Goal: Communication & Community: Answer question/provide support

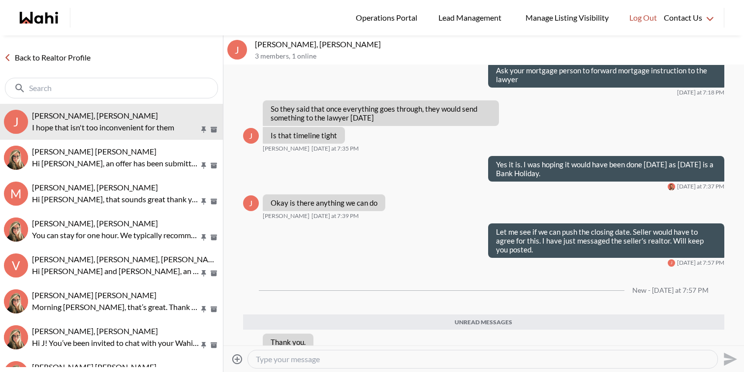
scroll to position [3533, 0]
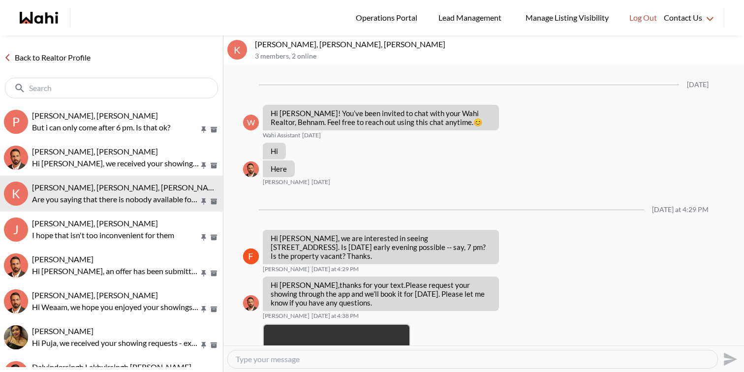
scroll to position [1098, 0]
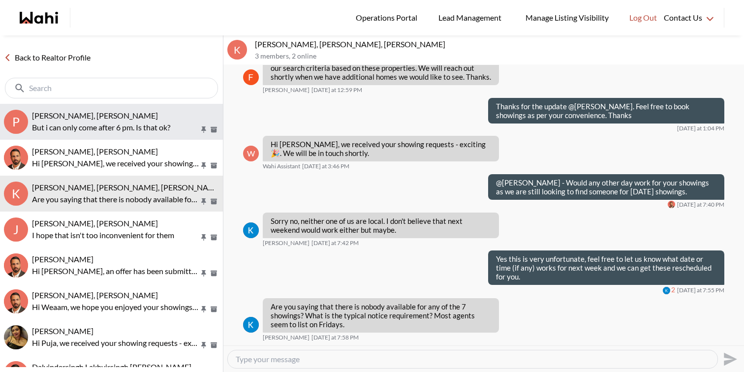
click at [167, 124] on p "But i can only come after 6 pm. Is that ok?" at bounding box center [115, 127] width 167 height 12
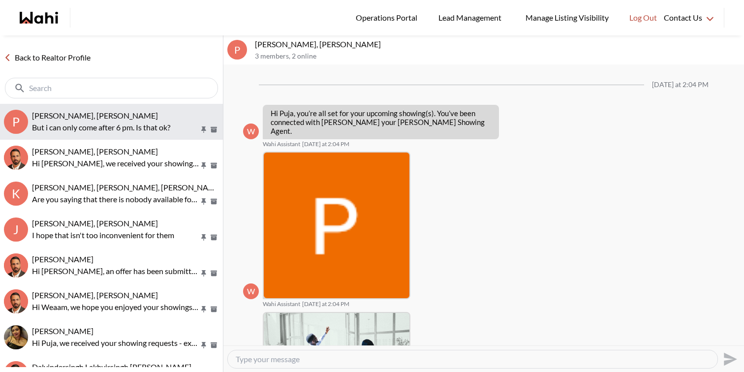
scroll to position [617, 0]
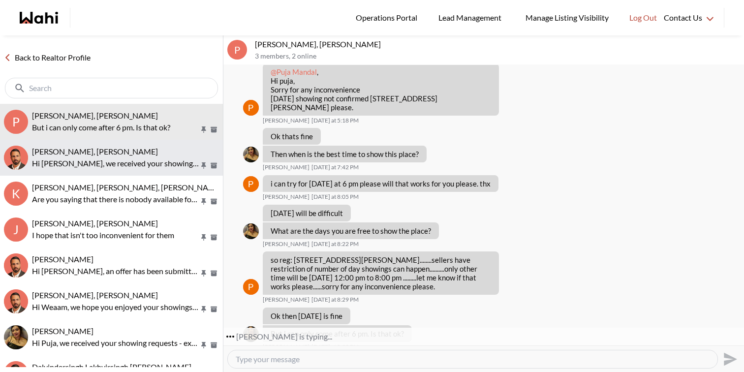
click at [142, 158] on p "Hi [PERSON_NAME], we received your showing requests - exciting 🎉 . We will be i…" at bounding box center [115, 163] width 167 height 12
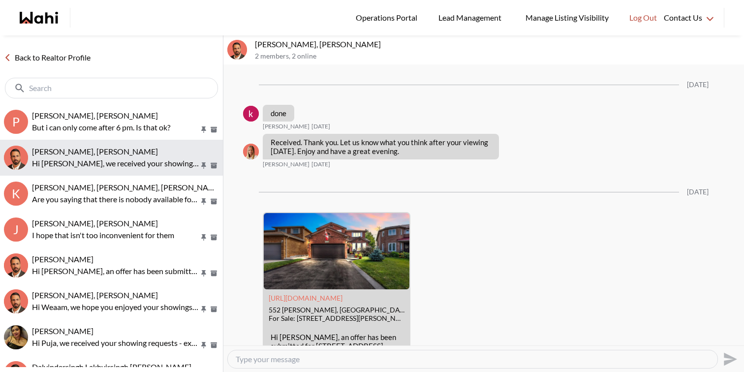
scroll to position [2995, 0]
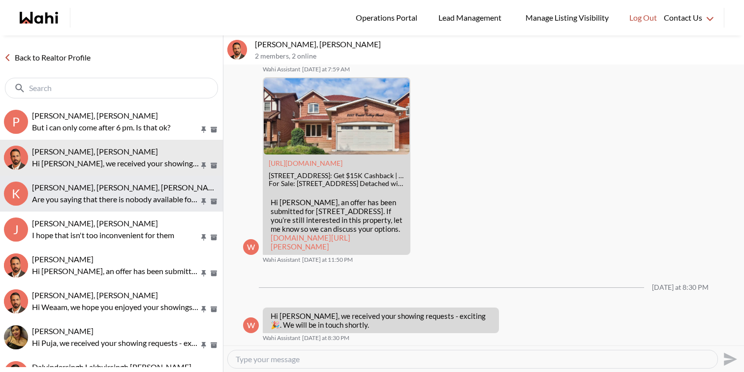
click at [137, 188] on span "Kevin McKay, Fawzia Sheikh, Behnam" at bounding box center [127, 186] width 190 height 9
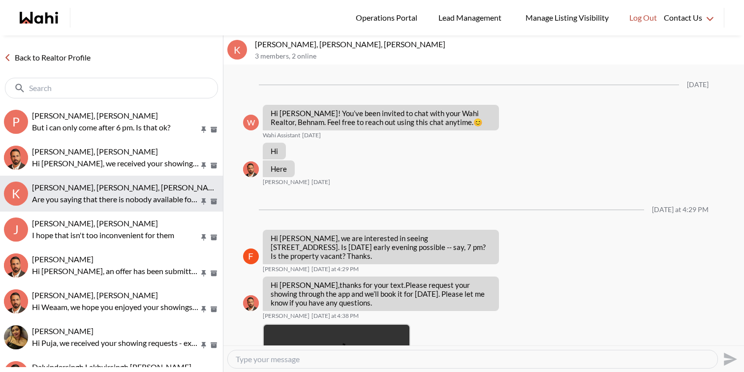
scroll to position [1098, 0]
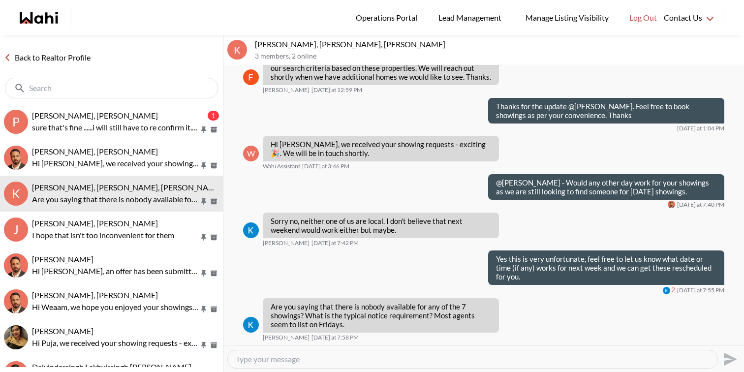
click at [265, 357] on textarea "Type your message" at bounding box center [473, 359] width 474 height 10
click at [274, 360] on textarea "Type your message" at bounding box center [473, 359] width 474 height 10
click at [335, 360] on textarea "Type your message" at bounding box center [473, 359] width 474 height 10
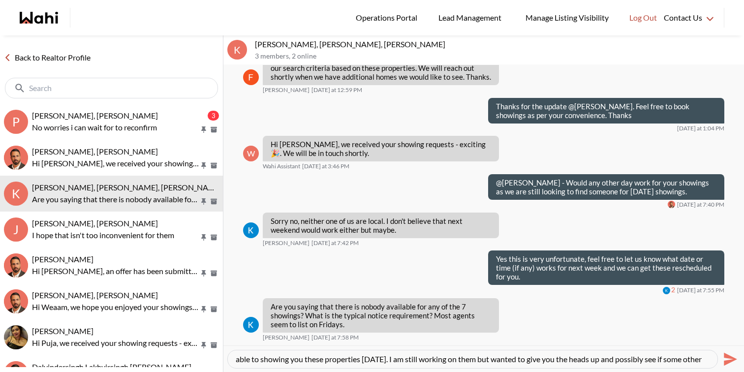
scroll to position [0, 0]
click at [515, 360] on textarea "Normally we would be able to get the showings scheduled for the next day but th…" at bounding box center [473, 359] width 474 height 10
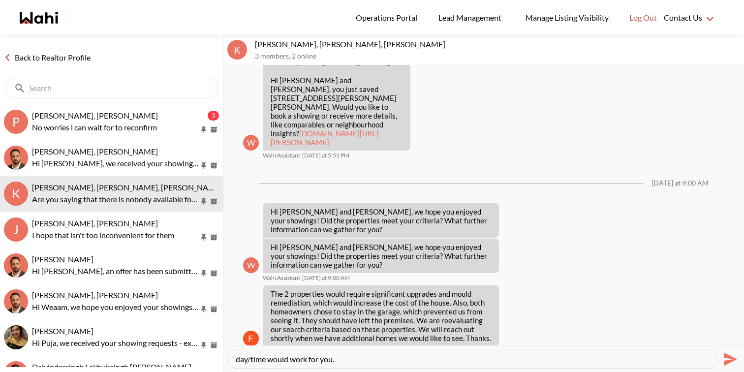
scroll to position [1097, 0]
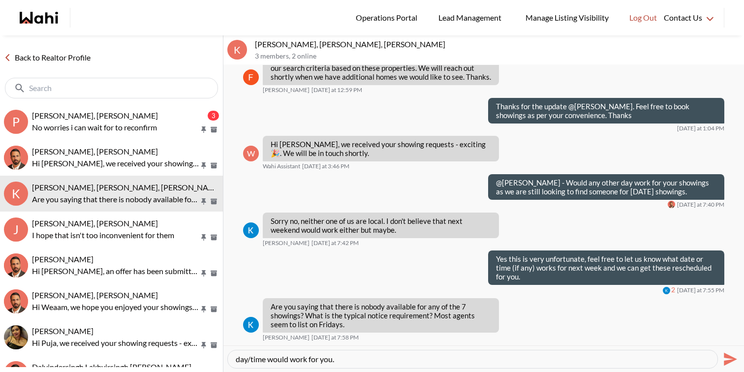
type textarea "Normally we would be able to get the showings scheduled for the next day but un…"
click at [729, 362] on icon "Send" at bounding box center [729, 359] width 16 height 16
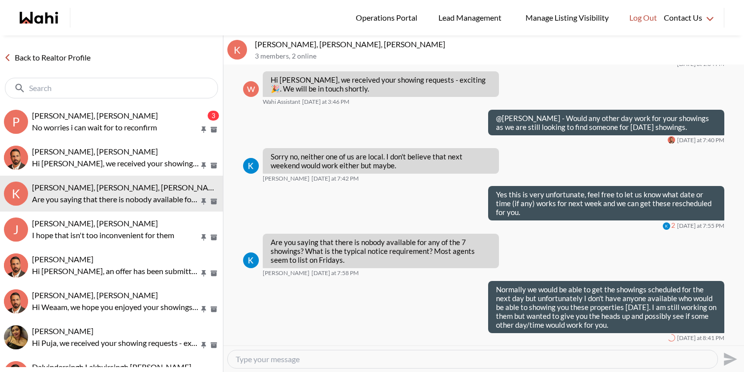
scroll to position [0, 0]
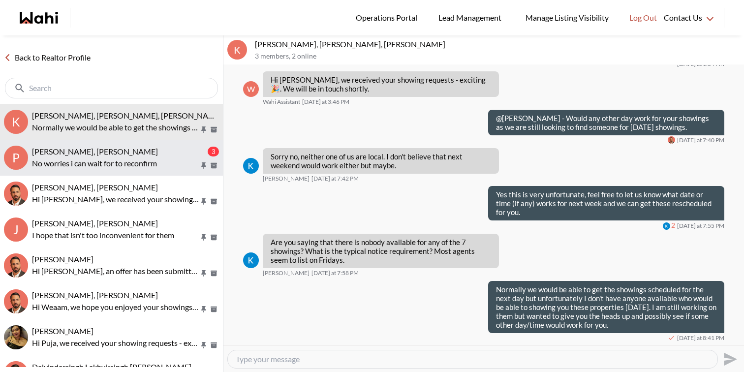
click at [135, 161] on p "No worries i can wait for to reconfirm" at bounding box center [115, 163] width 167 height 12
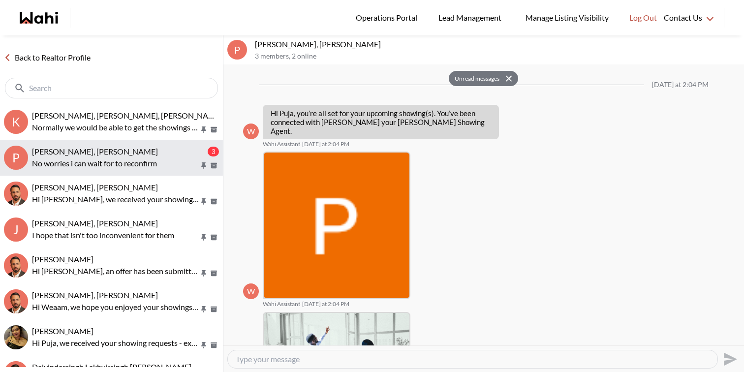
scroll to position [742, 0]
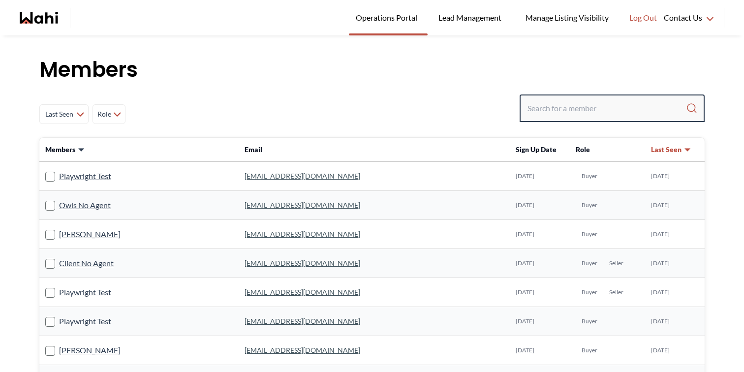
click at [582, 110] on input "Search input" at bounding box center [606, 108] width 158 height 18
paste input "yakcm17@gmail.com"
type input "yakcm17@gmail.com"
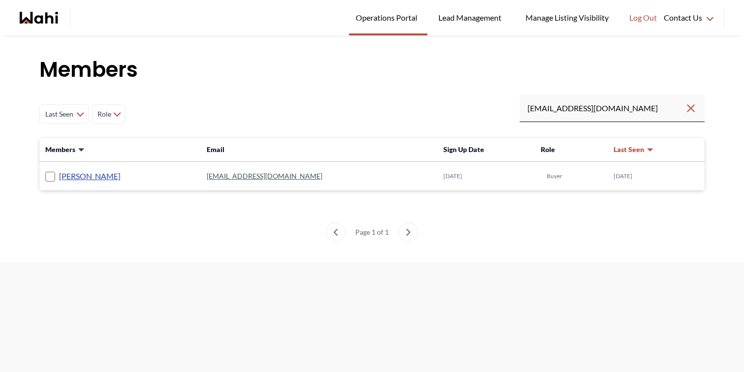
click at [99, 173] on link "[PERSON_NAME]" at bounding box center [89, 176] width 61 height 13
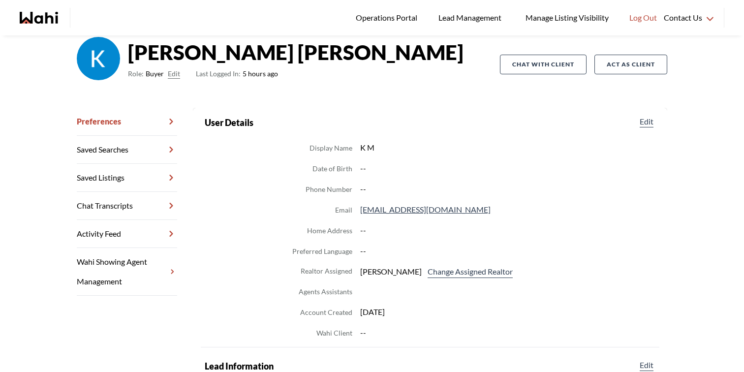
scroll to position [74, 0]
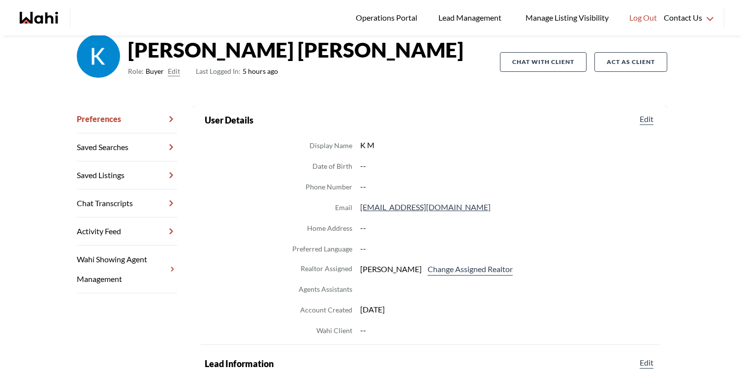
click at [135, 199] on link "Chat Transcripts" at bounding box center [127, 203] width 100 height 28
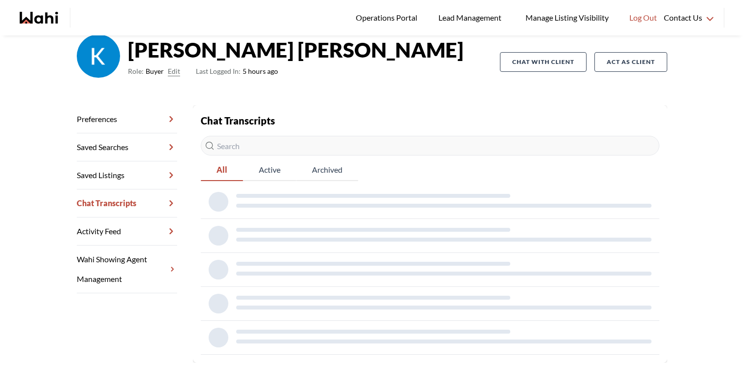
scroll to position [35, 0]
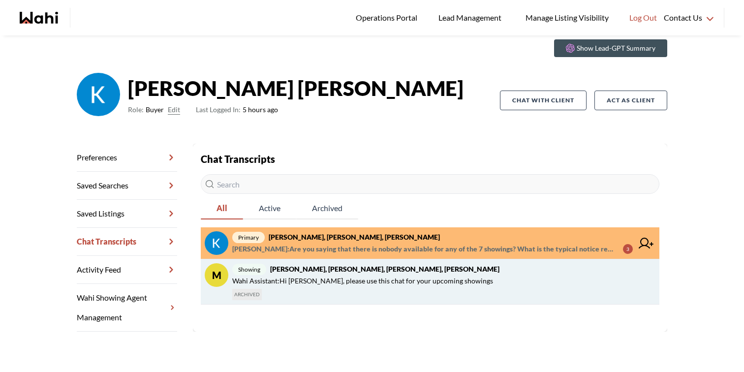
click at [383, 275] on span "Wahi Assistant : Hi Kevin, please use this chat for your upcoming showings" at bounding box center [362, 281] width 261 height 12
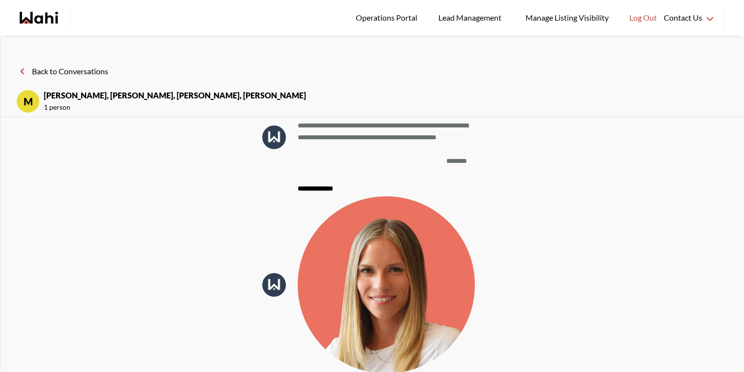
scroll to position [-1122, 0]
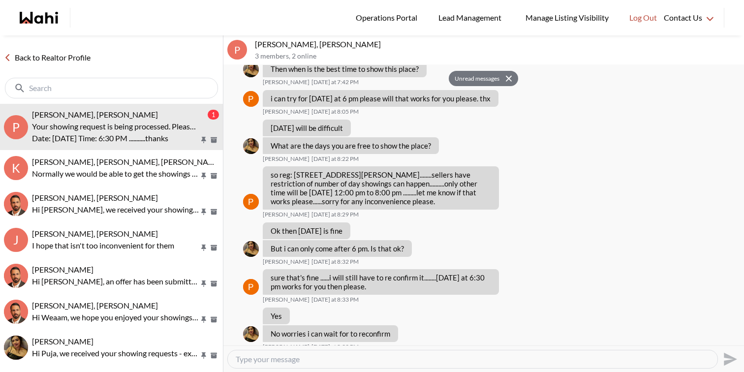
scroll to position [833, 0]
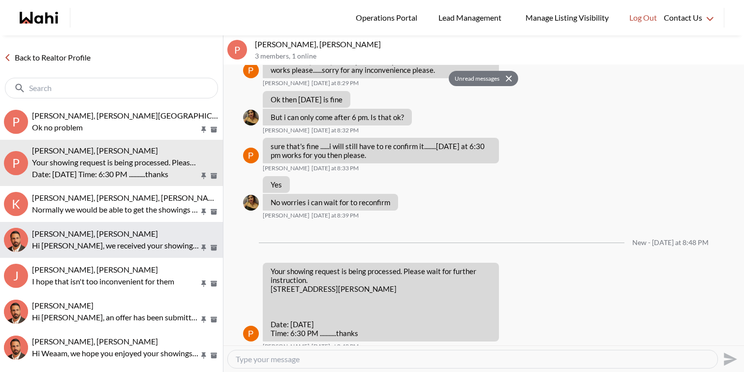
click at [119, 243] on p "Hi [PERSON_NAME], we received your showing requests - exciting 🎉 . We will be i…" at bounding box center [115, 246] width 167 height 12
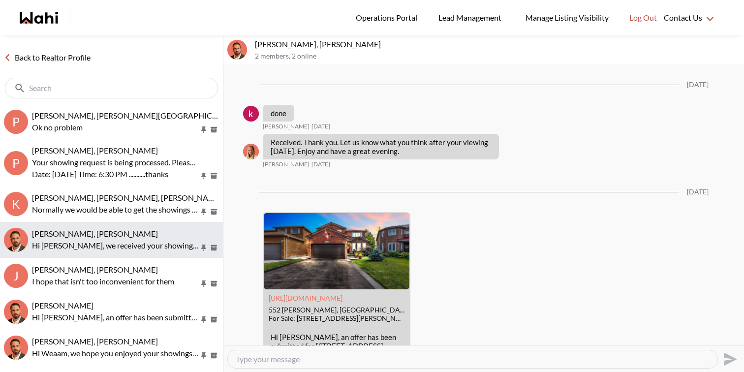
scroll to position [2995, 0]
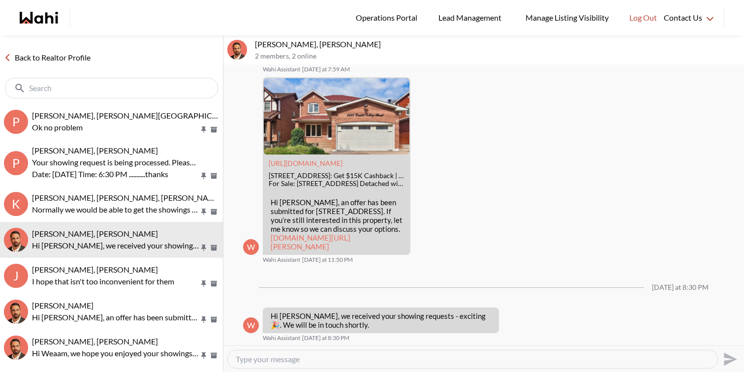
click at [299, 360] on textarea "Type your message" at bounding box center [473, 359] width 474 height 10
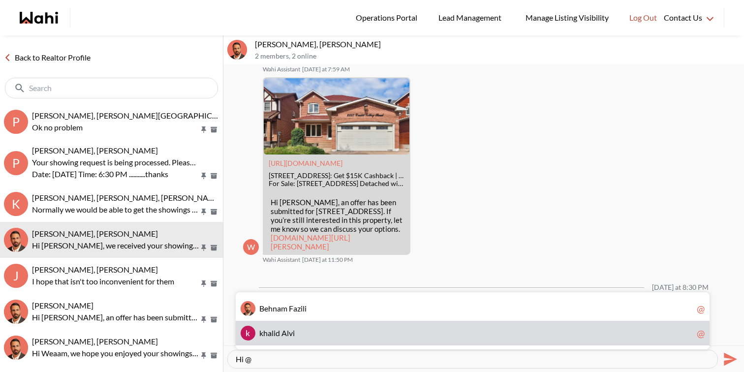
click at [296, 335] on span "k h a l i d A l v i" at bounding box center [475, 333] width 433 height 10
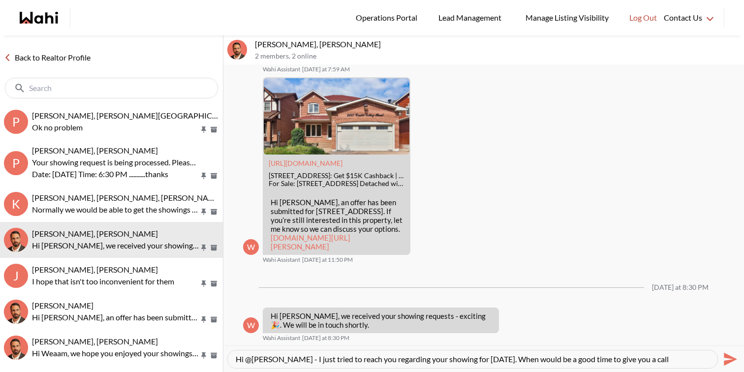
type textarea "Hi @khalid Alvi - I just tried to reach you regarding your showing for tomorrow…"
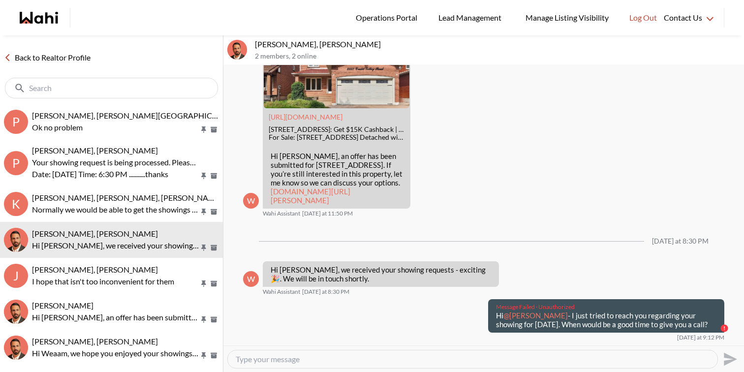
drag, startPoint x: 692, startPoint y: 333, endPoint x: 494, endPoint y: 321, distance: 198.1
click at [494, 321] on div "Message Failed · Unauthorized Hi @khalid Alvi - I just tried to reach you regar…" at bounding box center [606, 315] width 236 height 33
copy p "Hi @khalid Alvi - I just tried to reach you regarding your showing for tomorrow…"
click at [498, 352] on div at bounding box center [472, 359] width 489 height 18
click at [498, 357] on textarea "Type your message" at bounding box center [473, 359] width 474 height 10
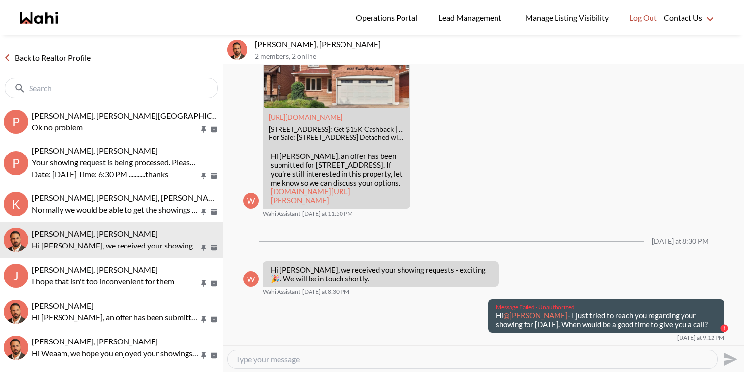
paste textarea "Hi @khalid Alvi - I just tried to reach you regarding your showing for tomorrow…"
type textarea "Hi @khalid Alvi - I just tried to reach you regarding your showing for tomorrow…"
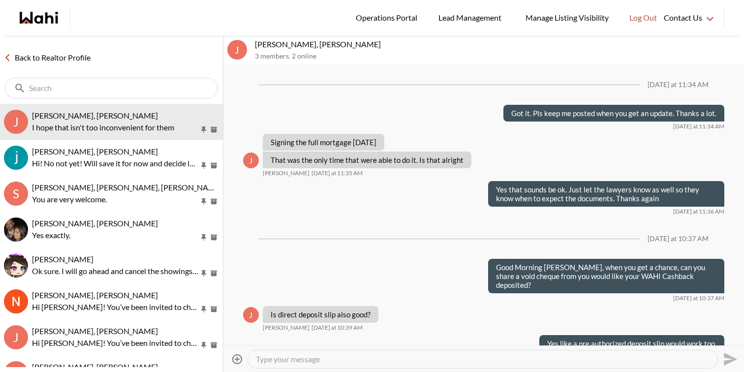
scroll to position [823, 0]
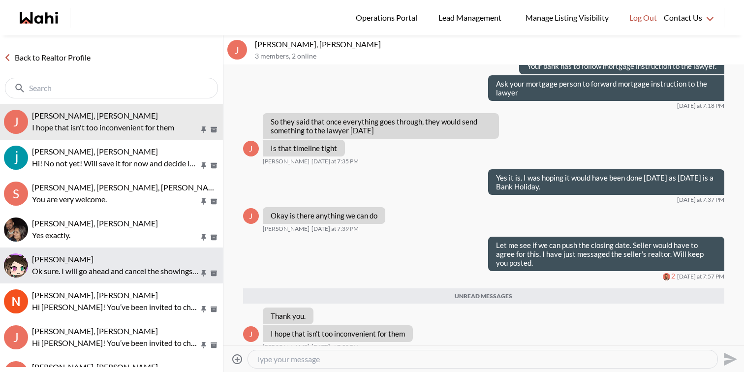
click at [129, 269] on p "Ok sure. I will go ahead and cancel the showings for tomorrow." at bounding box center [115, 271] width 167 height 12
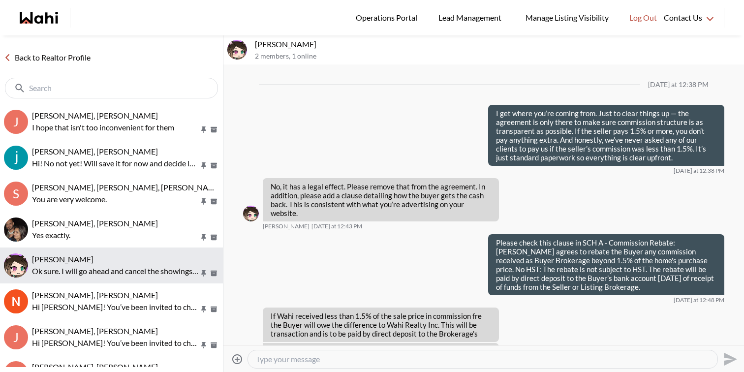
scroll to position [881, 0]
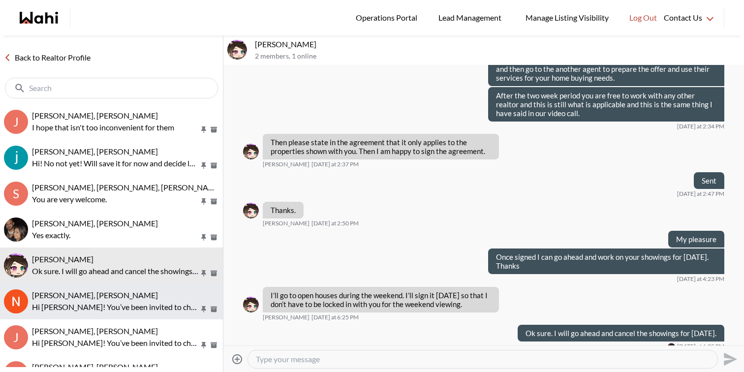
click at [130, 308] on p "Hi Nicolas! You’ve been invited to chat with your Wahi Realtor, Faraz. Feel fre…" at bounding box center [115, 307] width 167 height 12
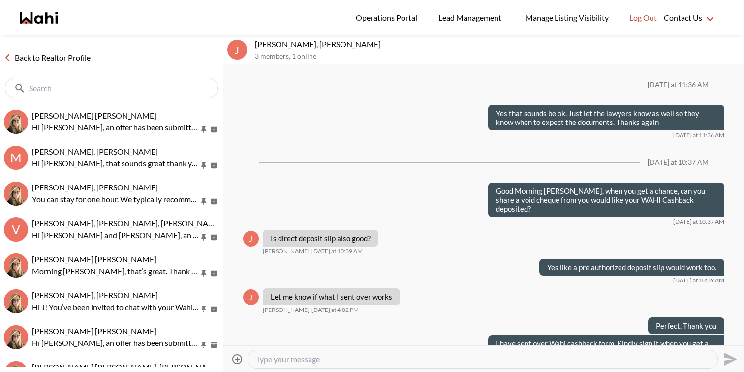
scroll to position [724, 0]
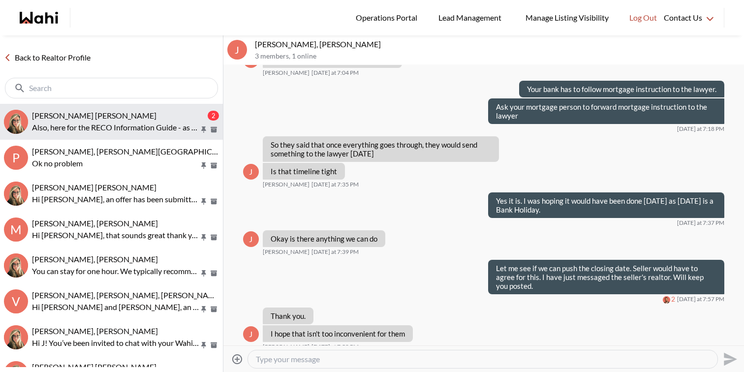
click at [155, 117] on div "[PERSON_NAME] [PERSON_NAME]" at bounding box center [119, 116] width 174 height 10
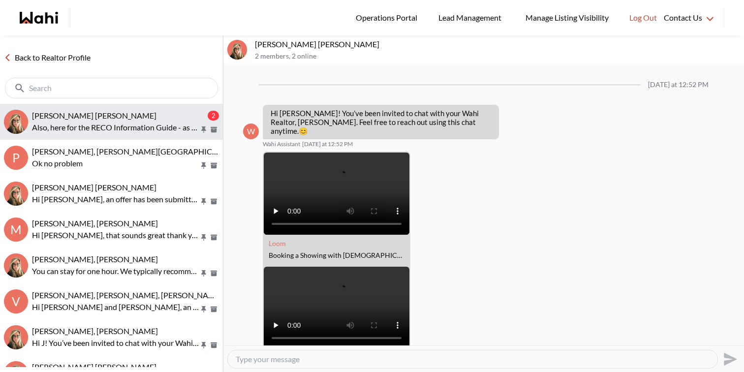
scroll to position [795, 0]
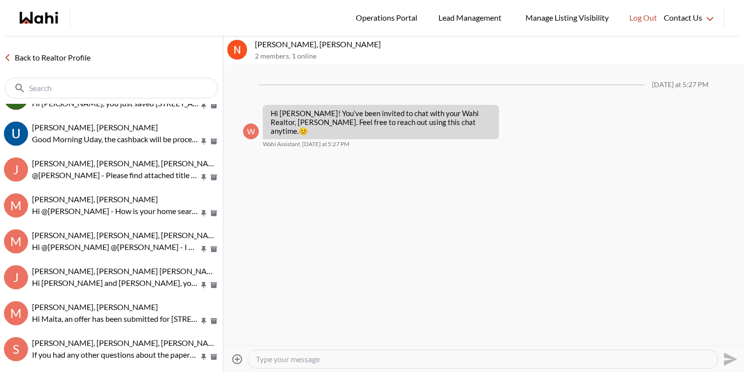
scroll to position [614, 0]
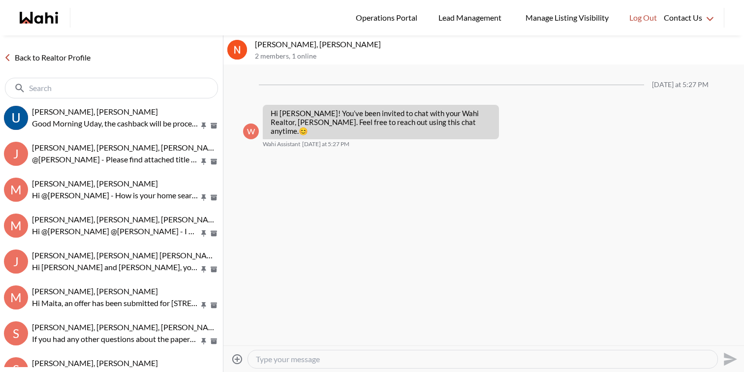
click at [69, 85] on input "text" at bounding box center [112, 88] width 167 height 10
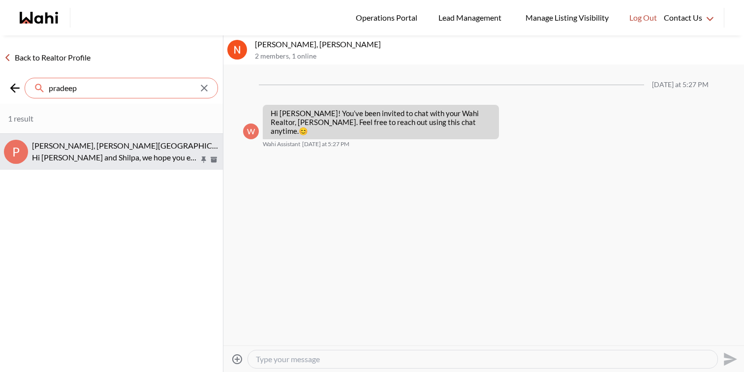
type input "pradeep"
click at [90, 140] on button "P Pradeep Pradhan, Shilpa Pradhan, Faraz Hi Pradeep and Shilpa, we hope you enj…" at bounding box center [111, 152] width 223 height 36
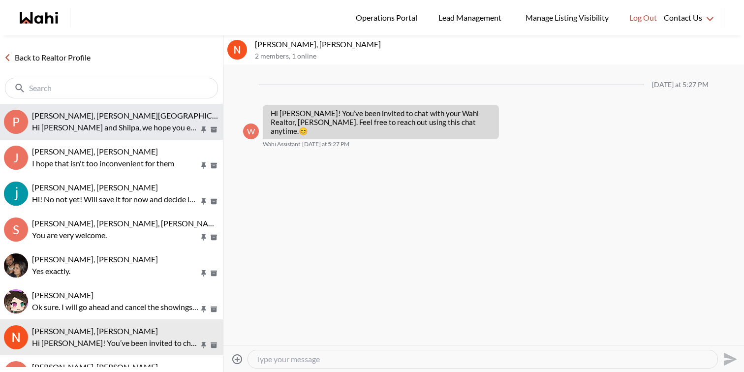
click at [143, 123] on p "Hi [PERSON_NAME] and Shilpa, we hope you enjoyed your showings! Did the propert…" at bounding box center [115, 127] width 167 height 12
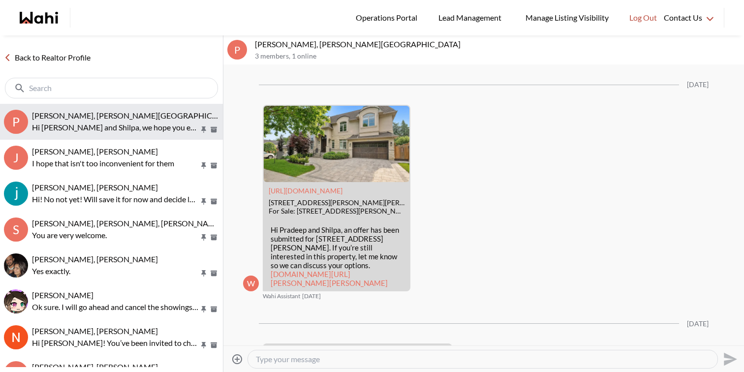
scroll to position [1183, 0]
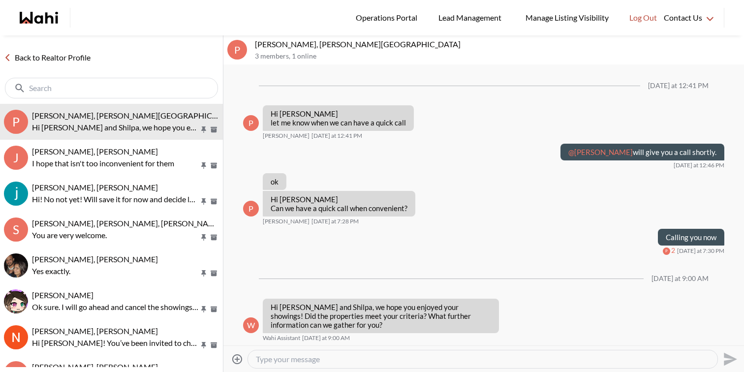
click at [280, 360] on textarea "Type your message" at bounding box center [482, 359] width 453 height 10
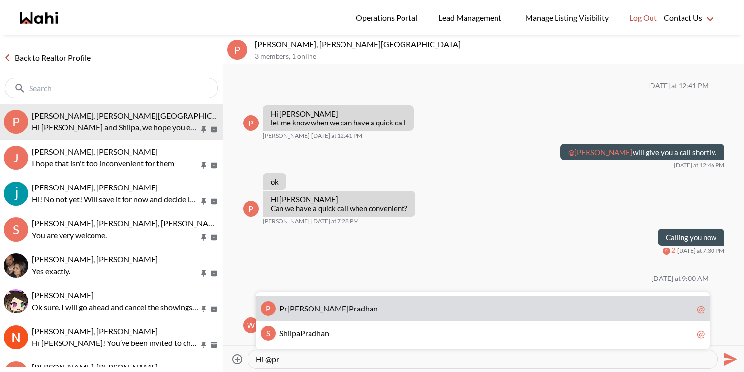
click at [299, 313] on div "P Pr adeep Pr adhan @" at bounding box center [482, 308] width 453 height 25
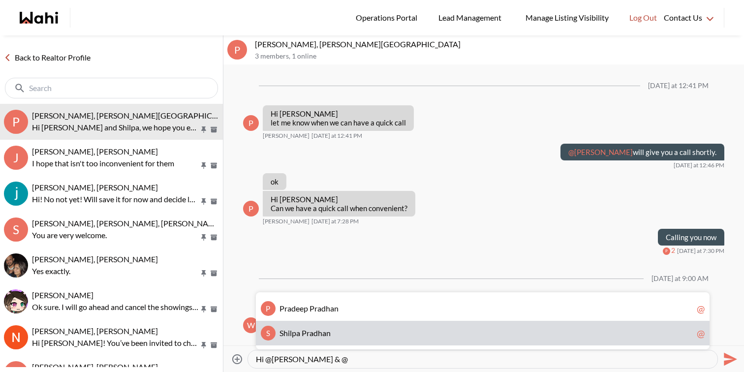
click at [323, 334] on span "a" at bounding box center [324, 332] width 4 height 9
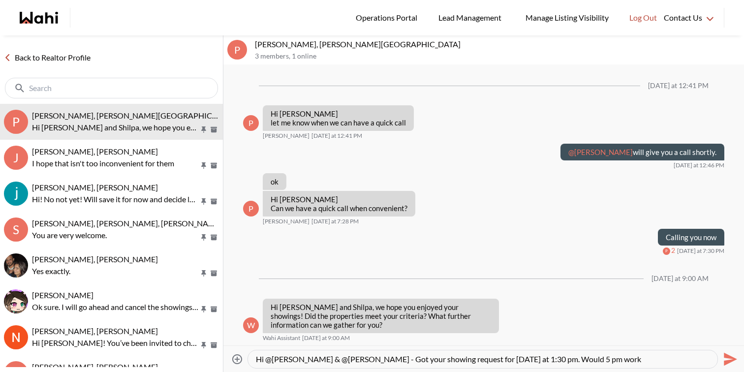
type textarea "Hi @Pradeep Pradhan & @Shilpa Pradhan - Got your showing request for tomorrow a…"
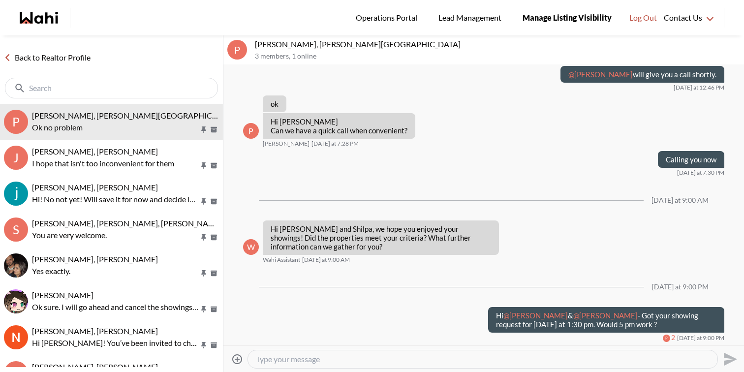
scroll to position [1343, 0]
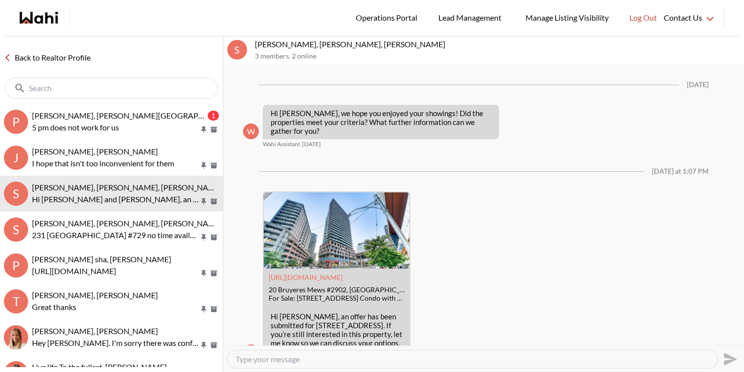
scroll to position [1695, 0]
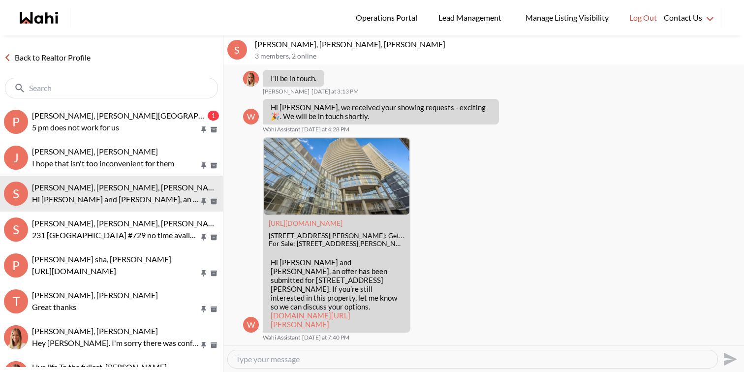
click at [120, 109] on button "P [PERSON_NAME], [PERSON_NAME] 1 5 pm does not work for us" at bounding box center [111, 122] width 223 height 36
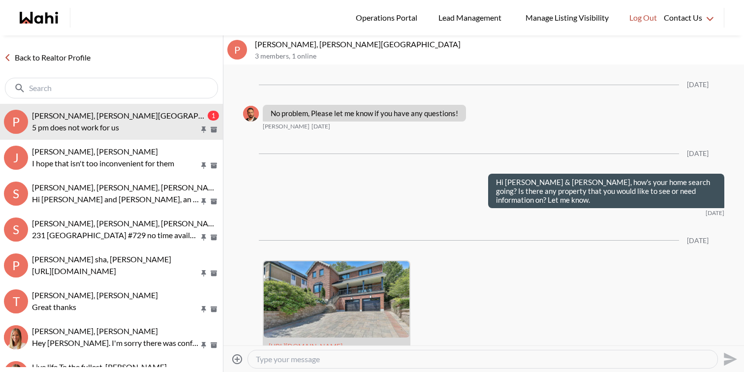
scroll to position [5557, 0]
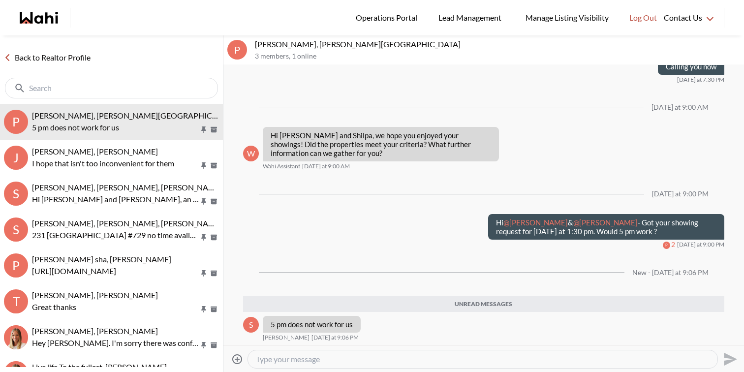
click at [286, 355] on textarea "Type your message" at bounding box center [482, 359] width 453 height 10
type textarea "Ok no problem"
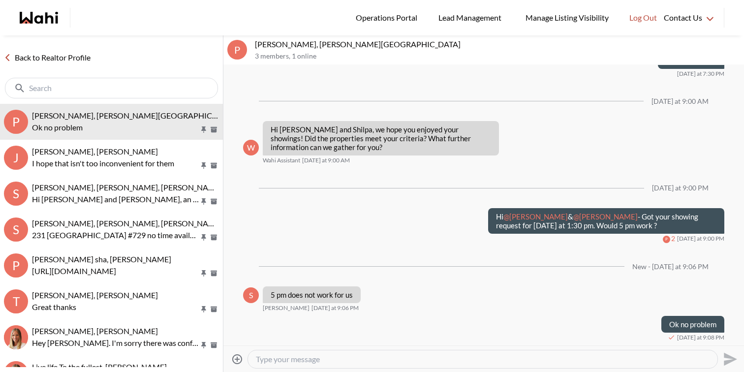
scroll to position [5563, 0]
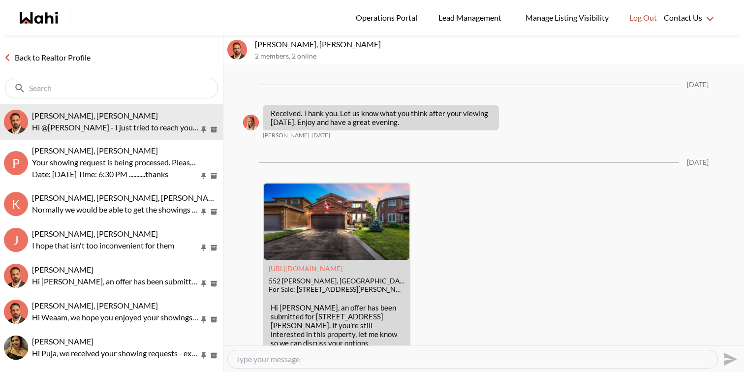
scroll to position [3004, 0]
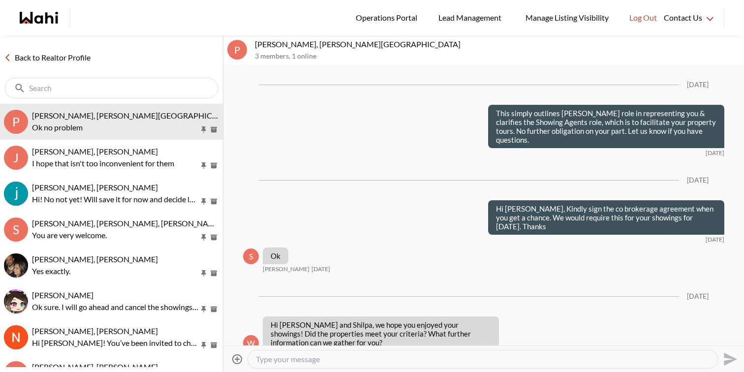
scroll to position [981, 0]
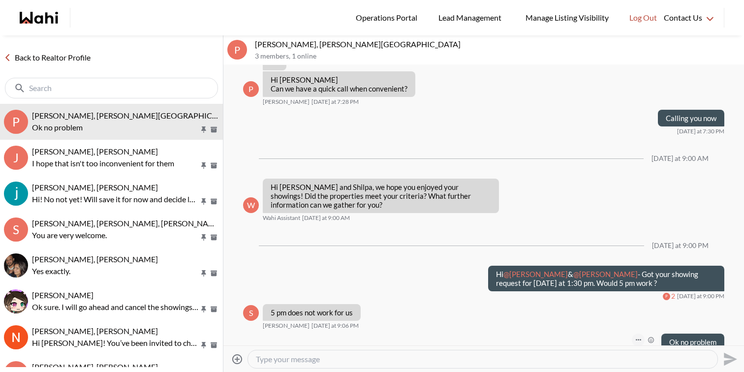
click at [635, 333] on button "Open Message Actions Menu" at bounding box center [638, 339] width 13 height 13
click at [619, 286] on button "Edit Message" at bounding box center [604, 289] width 79 height 18
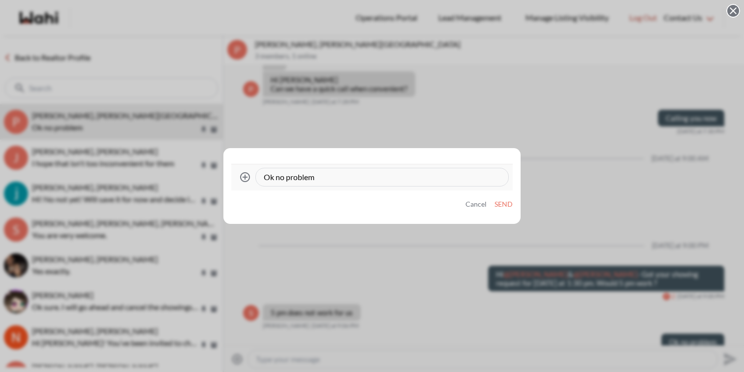
click at [380, 179] on textarea "Ok no problem" at bounding box center [382, 177] width 237 height 10
type textarea "Would any other time work for you guys?"
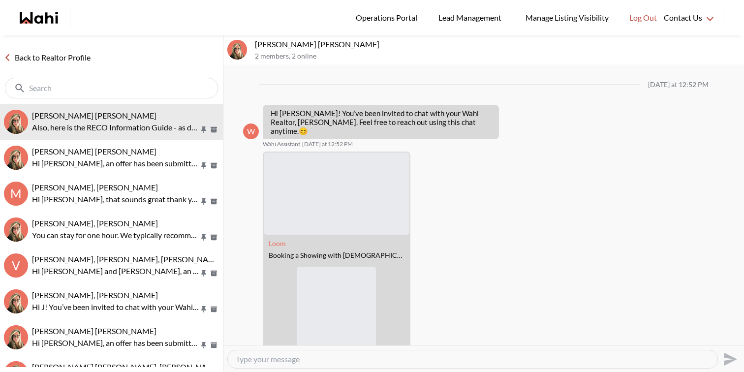
scroll to position [795, 0]
